Goal: Information Seeking & Learning: Learn about a topic

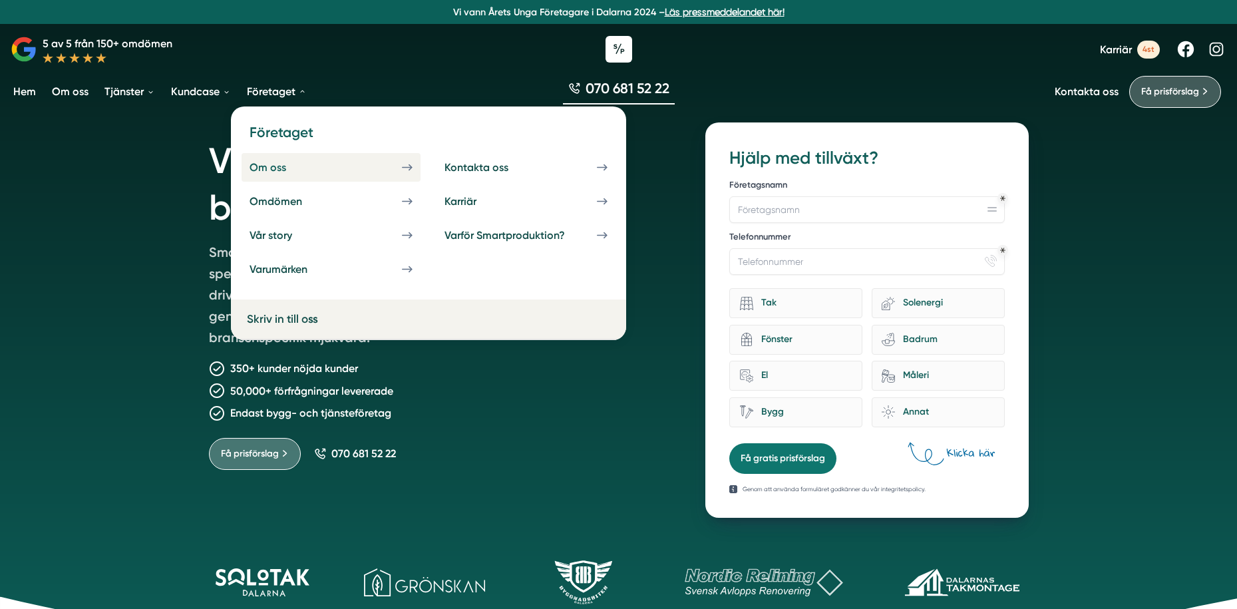
click at [275, 166] on div "Om oss" at bounding box center [284, 167] width 69 height 13
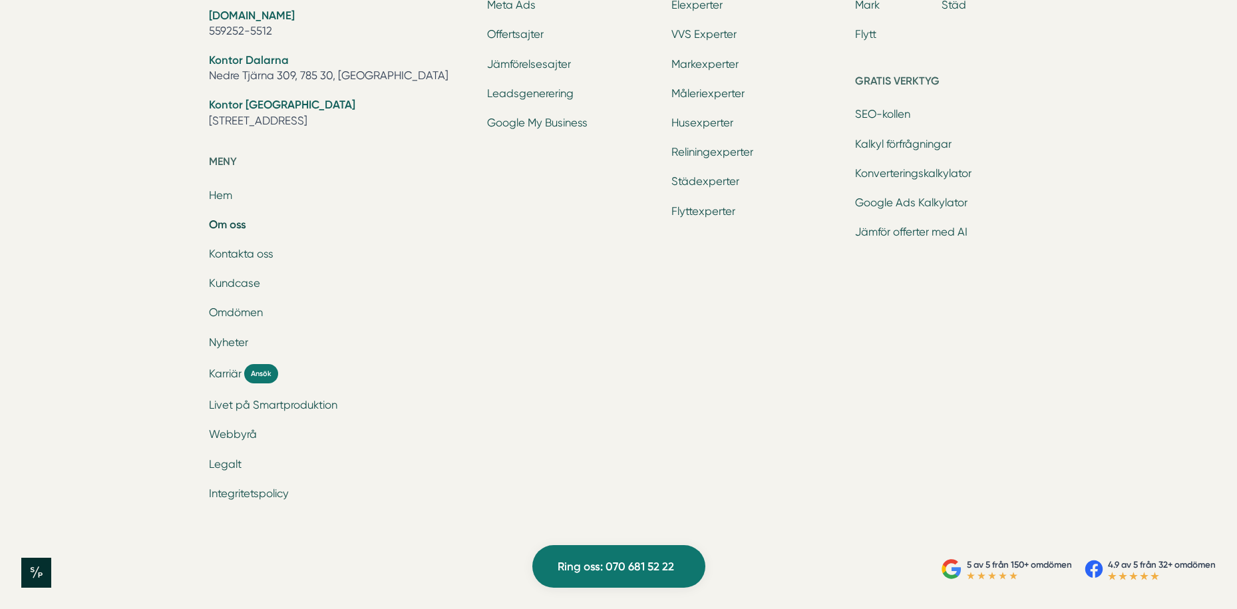
scroll to position [4442, 0]
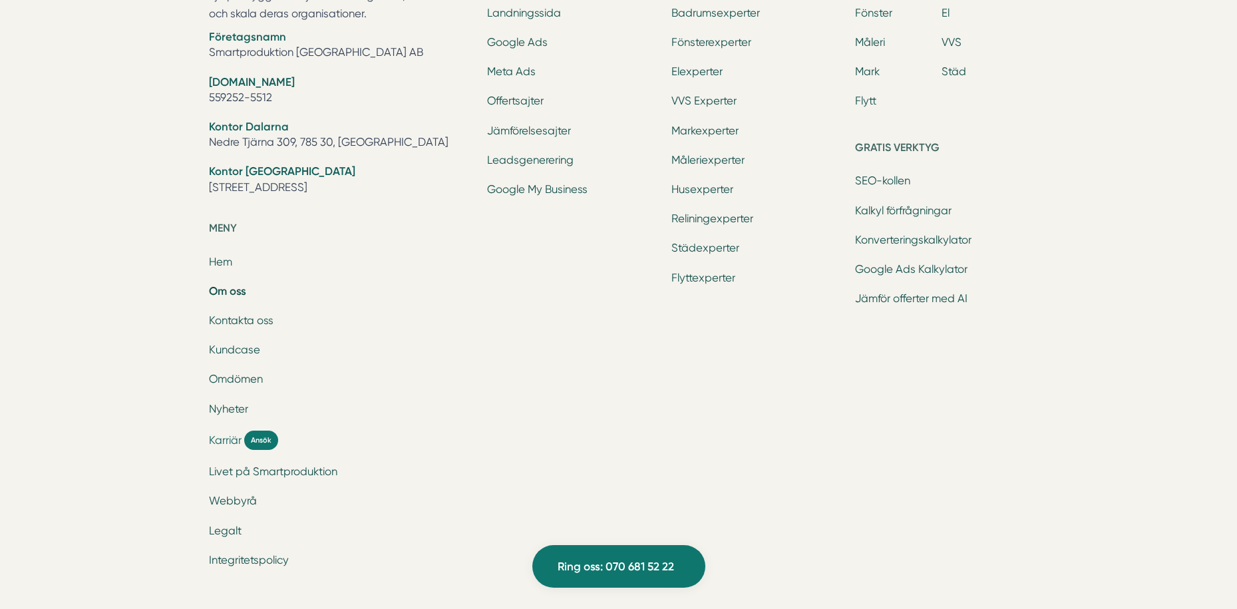
click at [224, 441] on span "Karriär" at bounding box center [225, 440] width 33 height 15
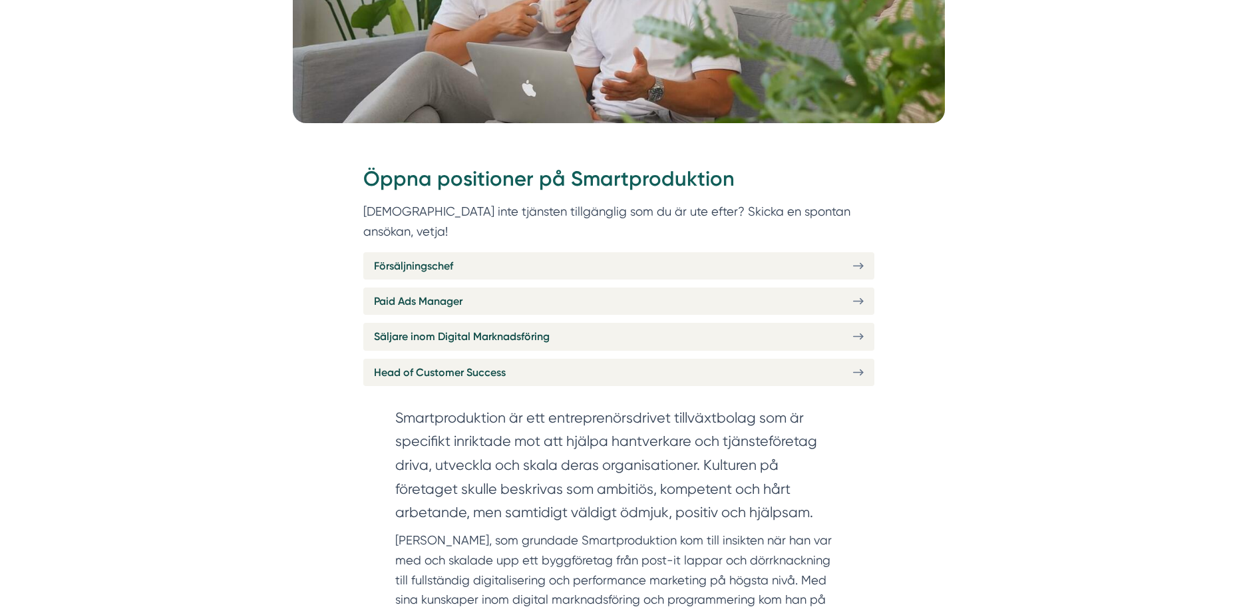
scroll to position [466, 0]
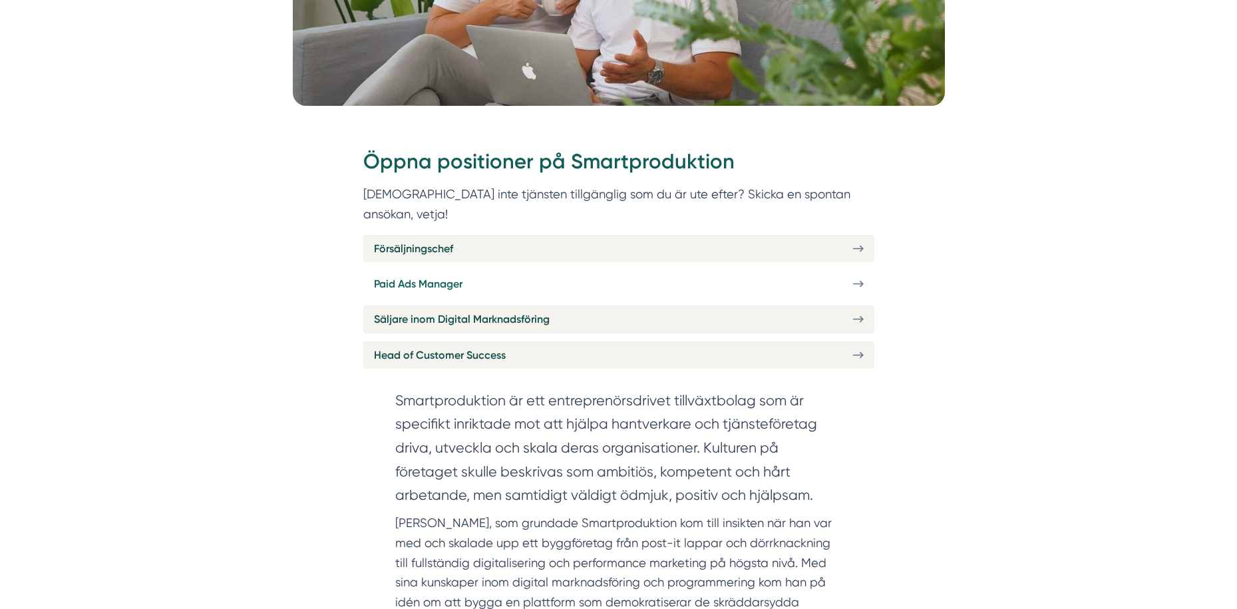
click at [436, 275] on span "Paid Ads Manager" at bounding box center [418, 283] width 89 height 17
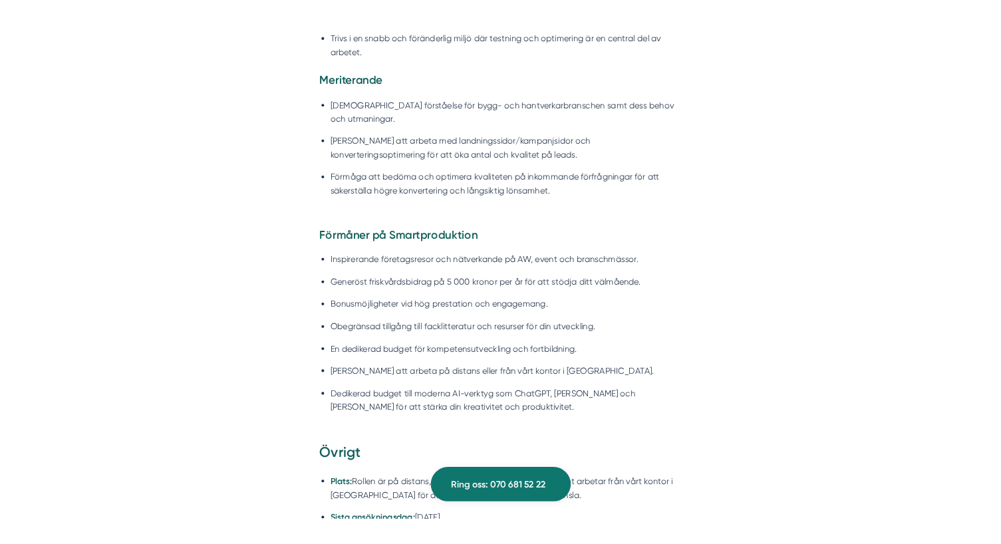
scroll to position [1695, 0]
